Goal: Task Accomplishment & Management: Manage account settings

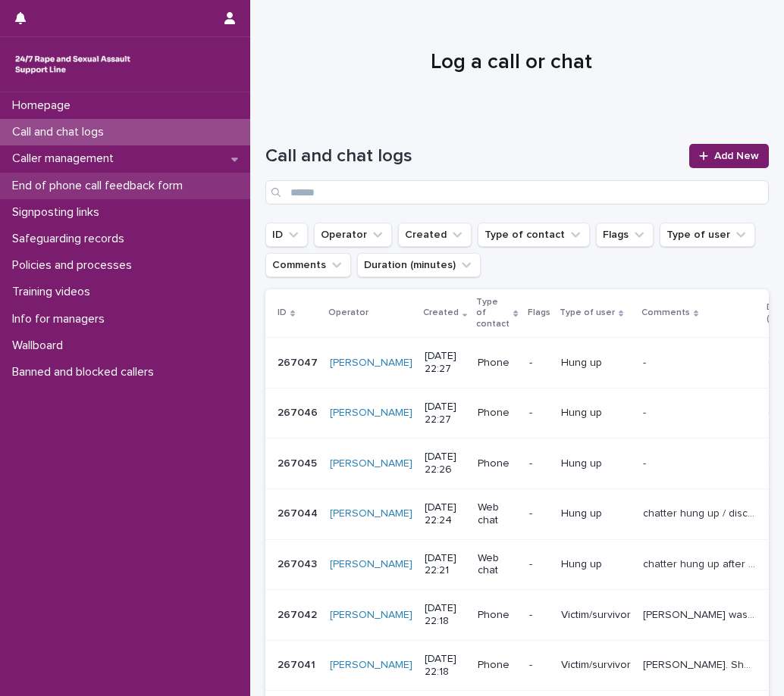
click at [122, 181] on p "End of phone call feedback form" at bounding box center [100, 186] width 189 height 14
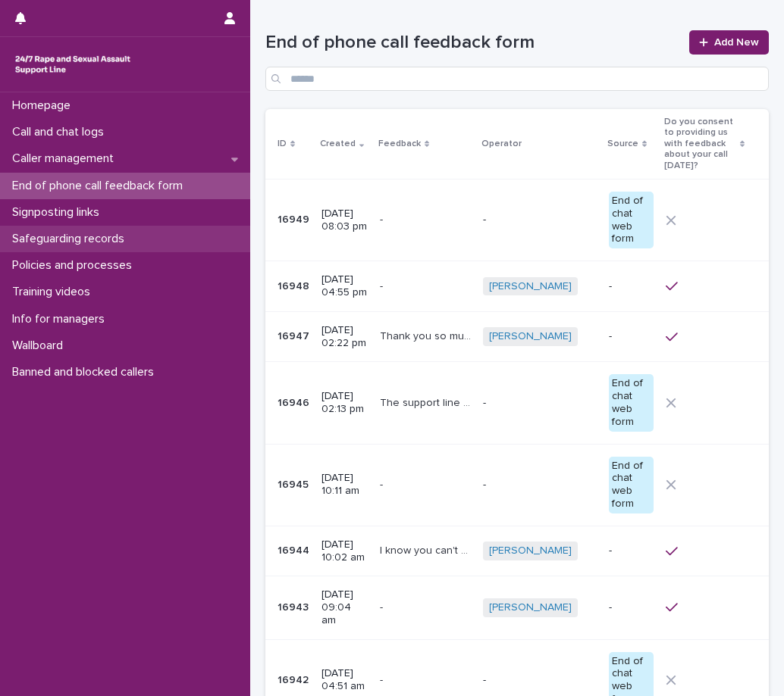
click at [122, 242] on p "Safeguarding records" at bounding box center [71, 239] width 130 height 14
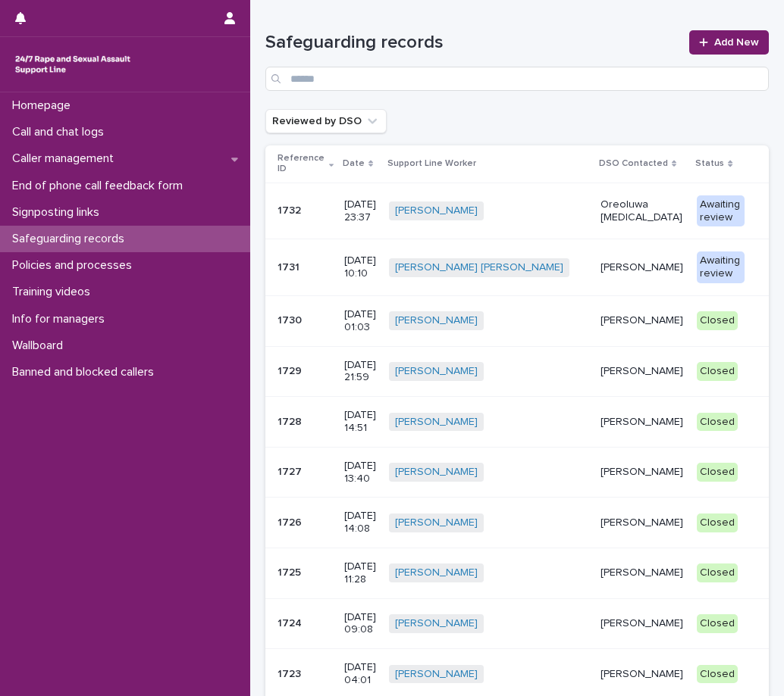
click at [612, 211] on p "Oreoluwa [MEDICAL_DATA]" at bounding box center [642, 212] width 84 height 26
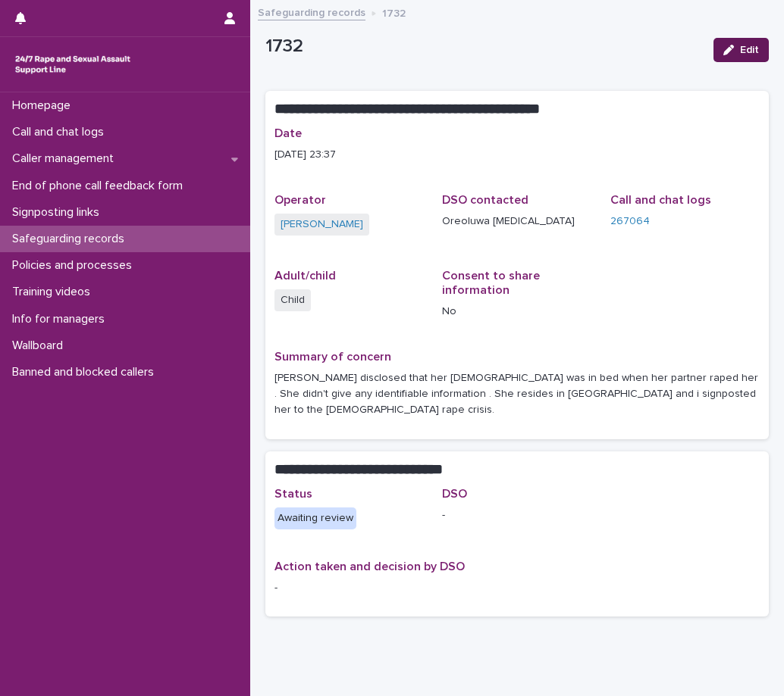
click at [713, 47] on button "Edit" at bounding box center [740, 50] width 55 height 24
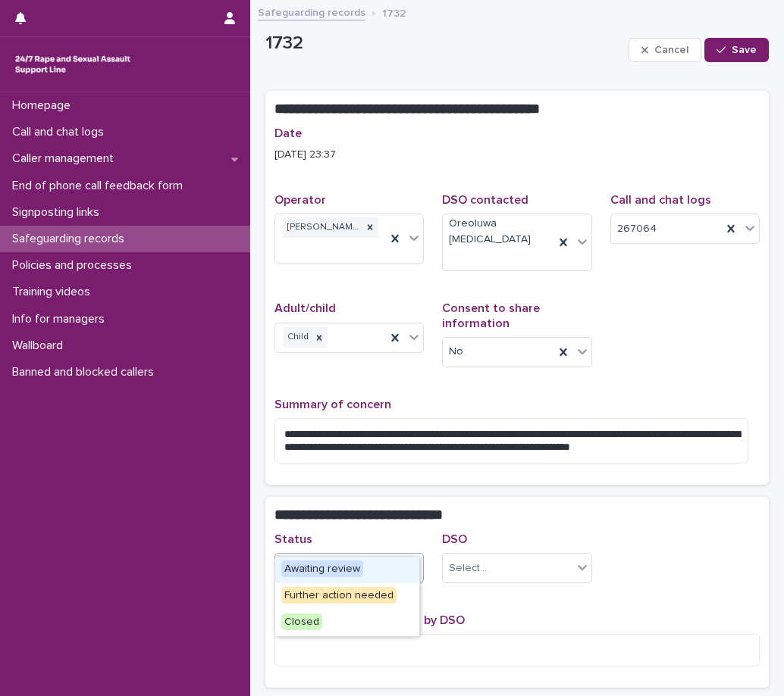
click at [406, 560] on icon at bounding box center [413, 567] width 15 height 15
click at [297, 621] on span "Closed" at bounding box center [301, 622] width 41 height 17
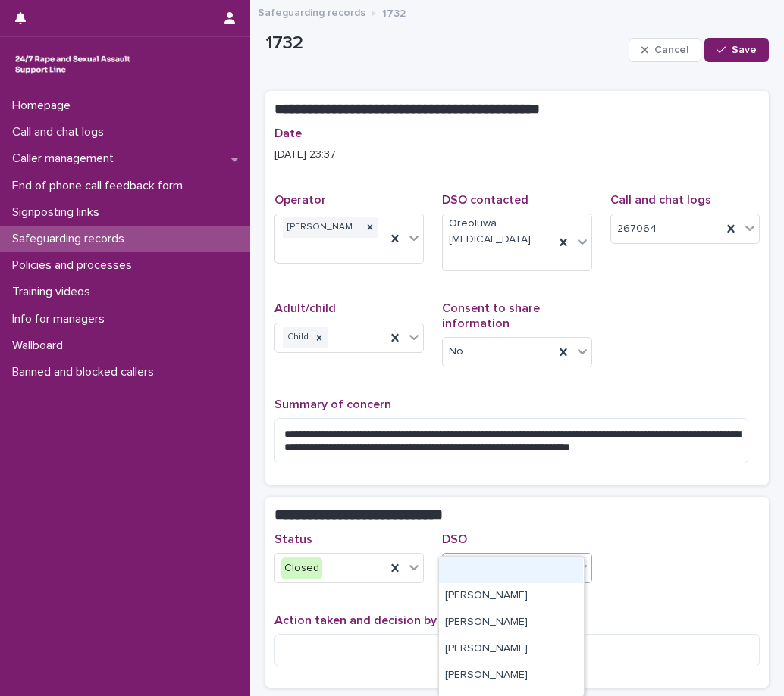
click at [534, 556] on div "Select..." at bounding box center [507, 568] width 129 height 25
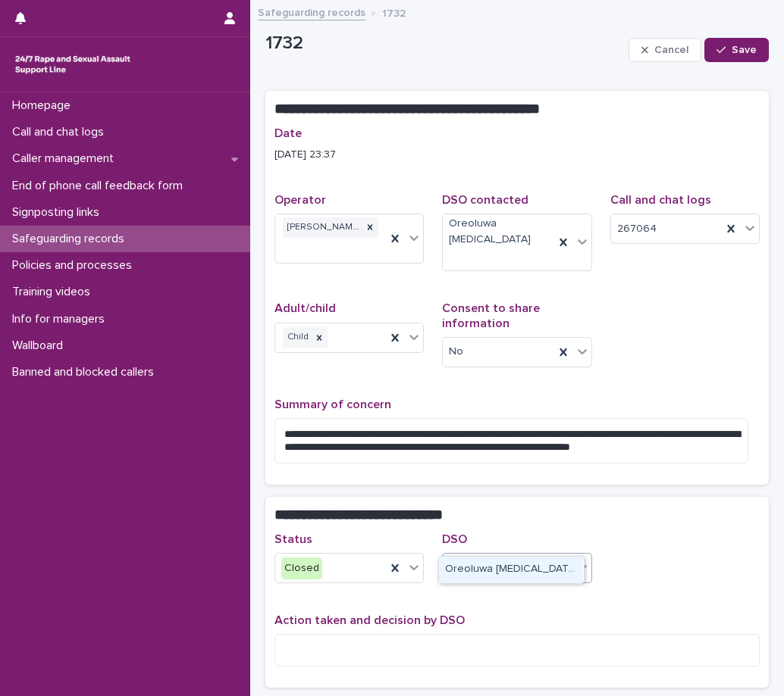
type input "***"
click at [517, 563] on div "Oreoluwa [MEDICAL_DATA]" at bounding box center [511, 570] width 144 height 27
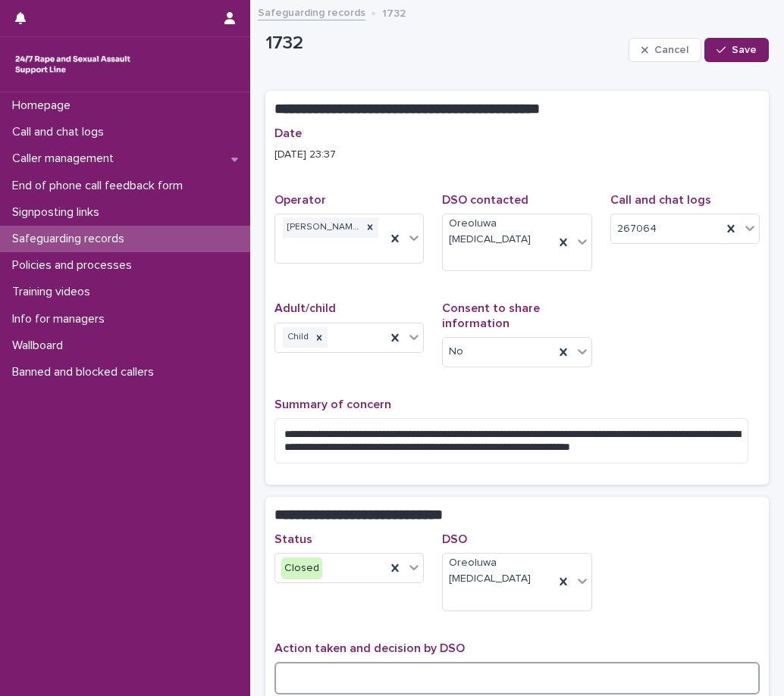
click at [324, 662] on textarea at bounding box center [516, 678] width 485 height 33
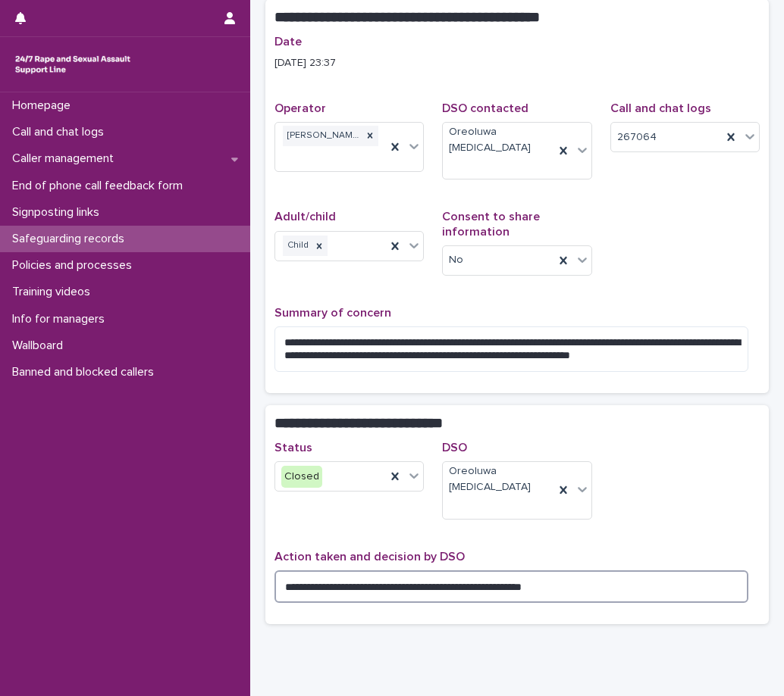
scroll to position [95, 0]
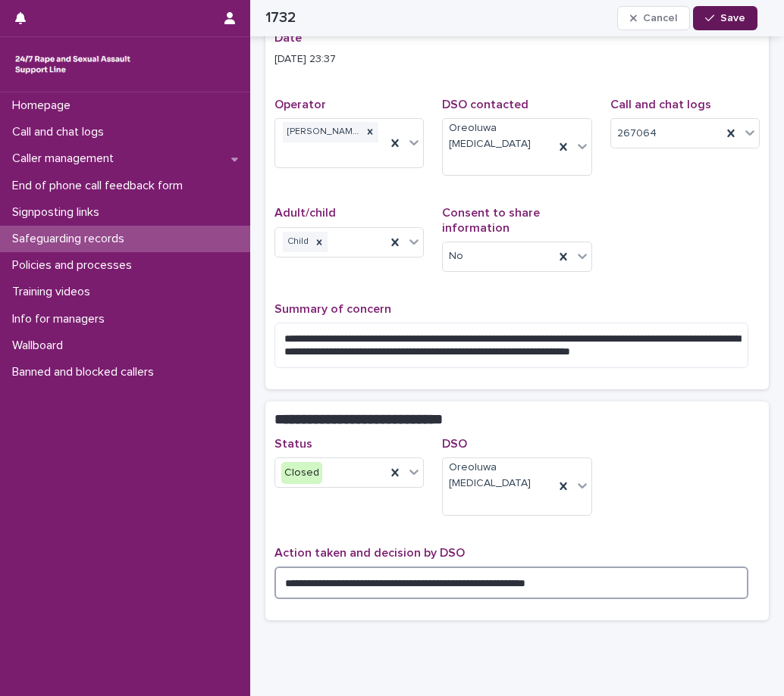
type textarea "**********"
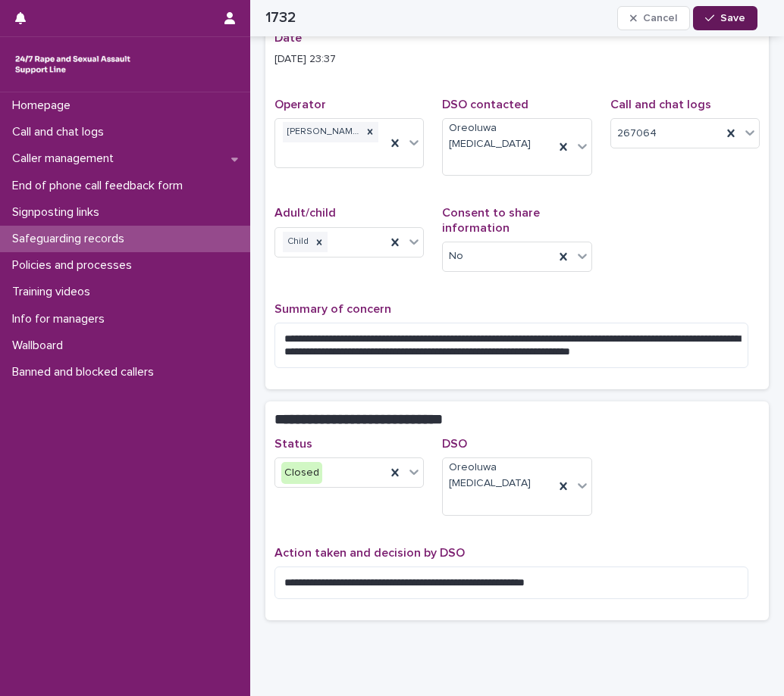
click at [731, 24] on button "Save" at bounding box center [725, 18] width 64 height 24
